Goal: Task Accomplishment & Management: Manage account settings

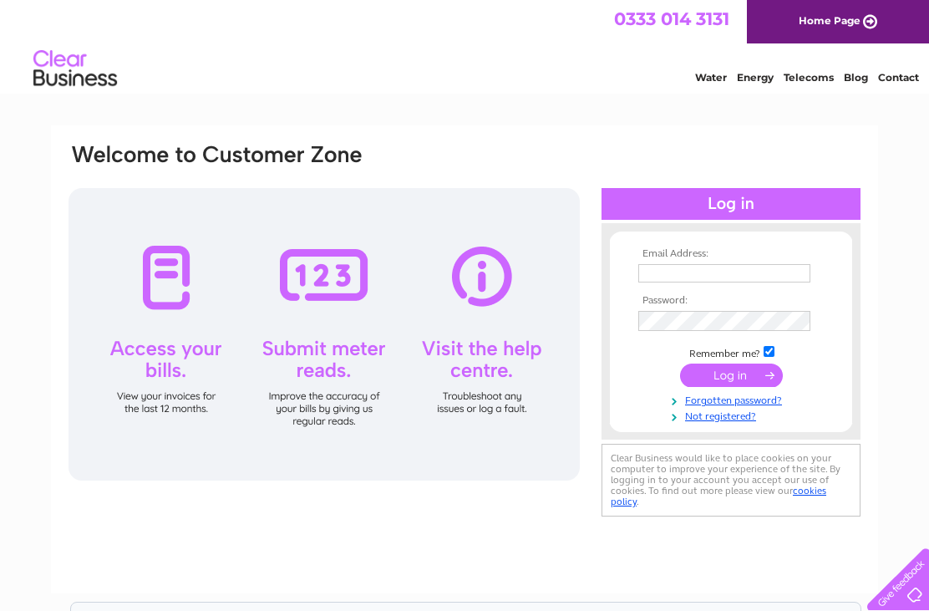
click at [714, 266] on input "text" at bounding box center [724, 273] width 172 height 18
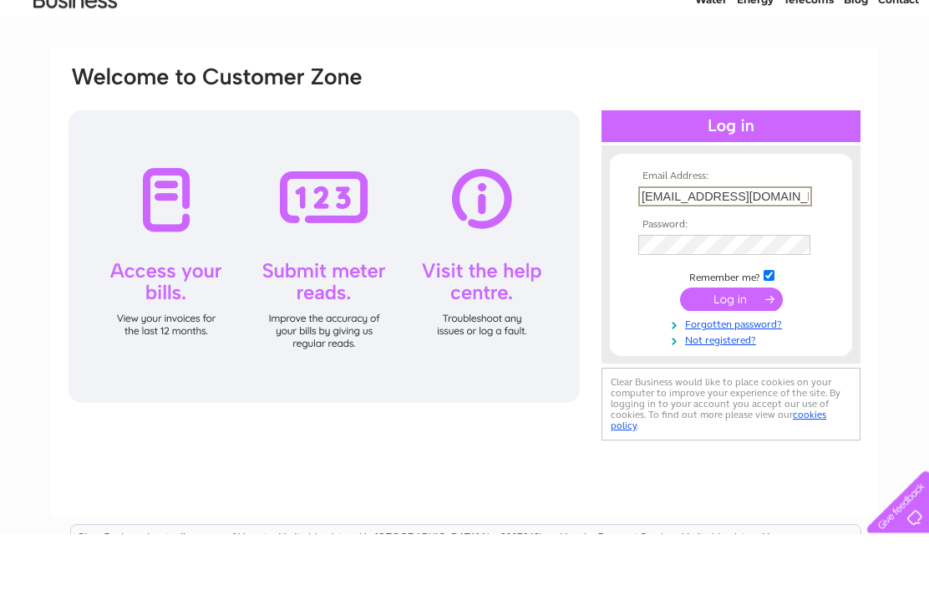
type input "sarahhoulston@btconnect.com"
click at [748, 365] on input "submit" at bounding box center [731, 376] width 103 height 23
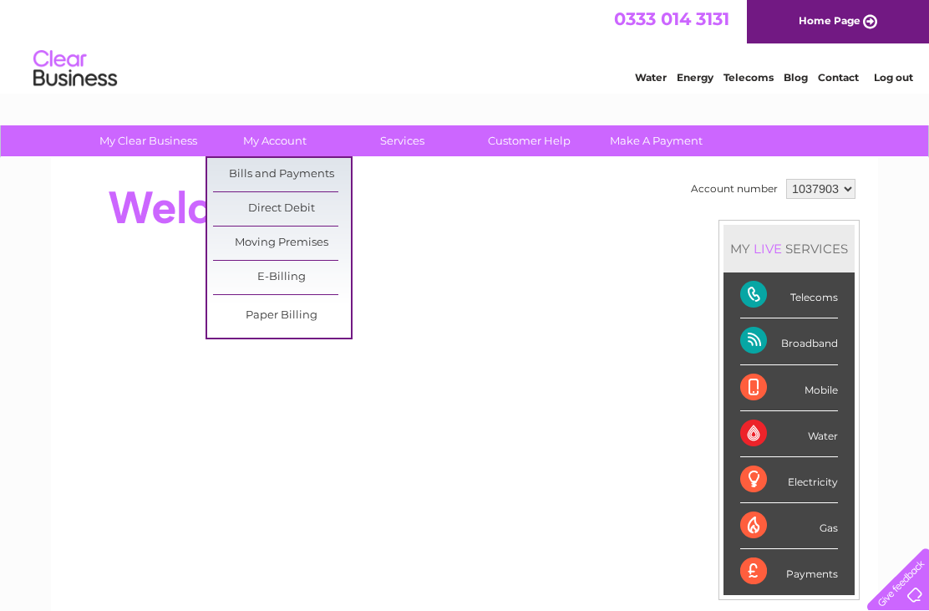
click at [315, 171] on link "Bills and Payments" at bounding box center [282, 174] width 138 height 33
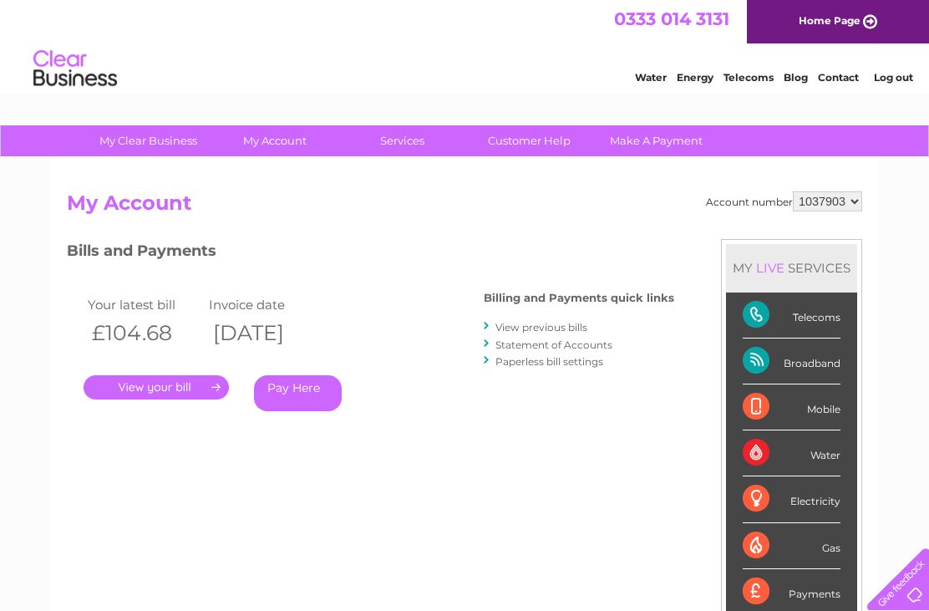
click at [169, 378] on link "." at bounding box center [156, 387] width 145 height 24
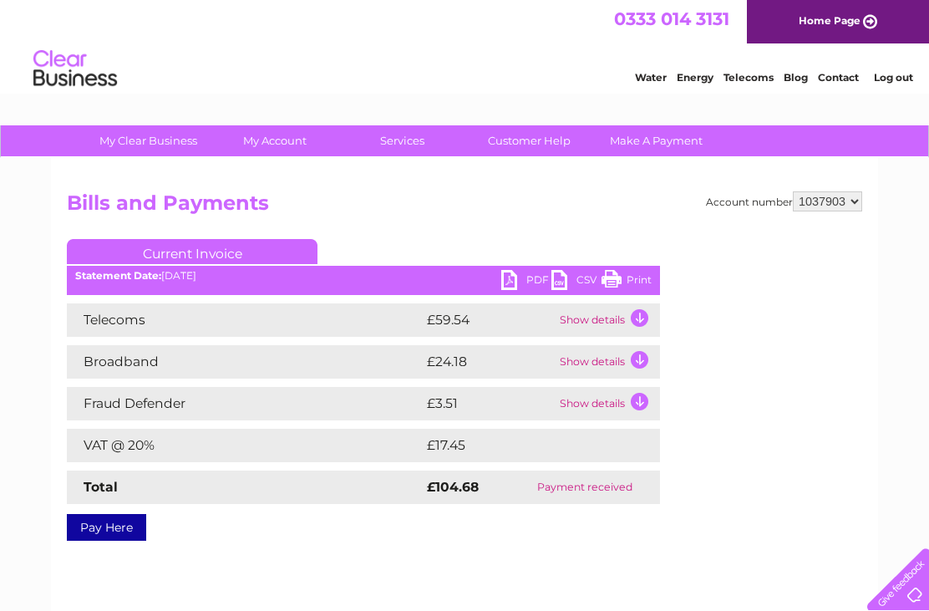
click at [635, 275] on link "Print" at bounding box center [626, 282] width 50 height 24
